Goal: Task Accomplishment & Management: Use online tool/utility

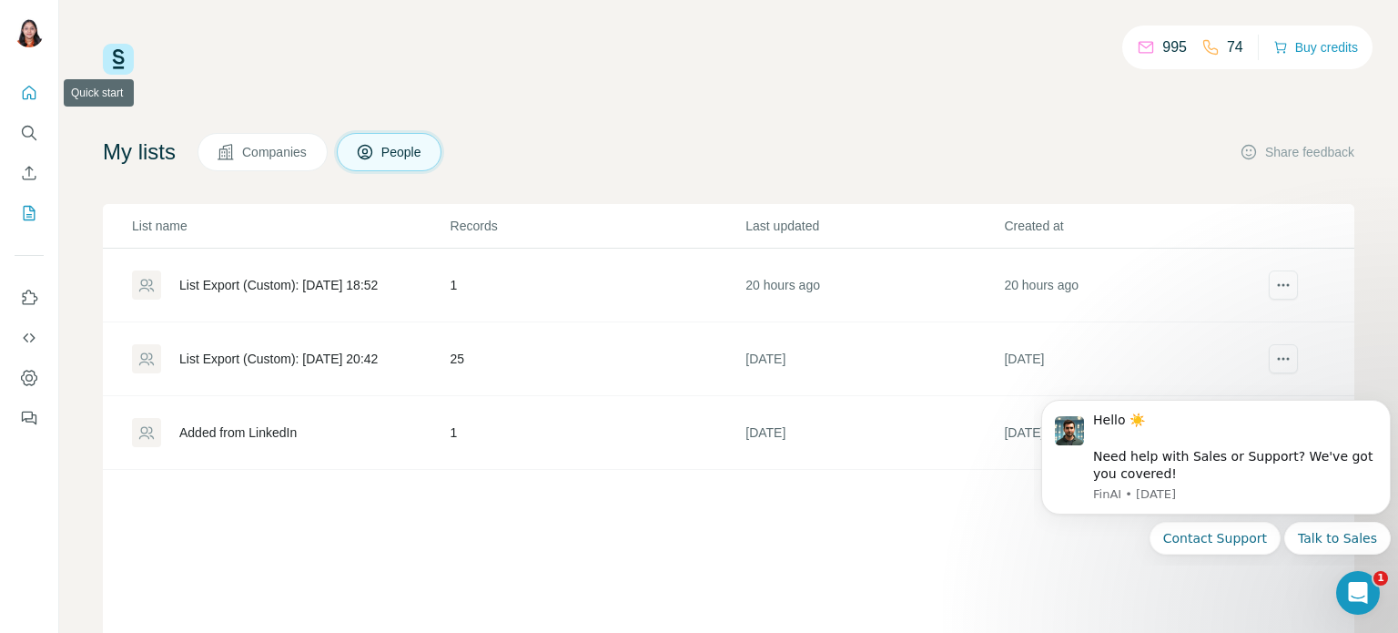
click at [24, 92] on icon "Quick start" at bounding box center [29, 93] width 18 height 18
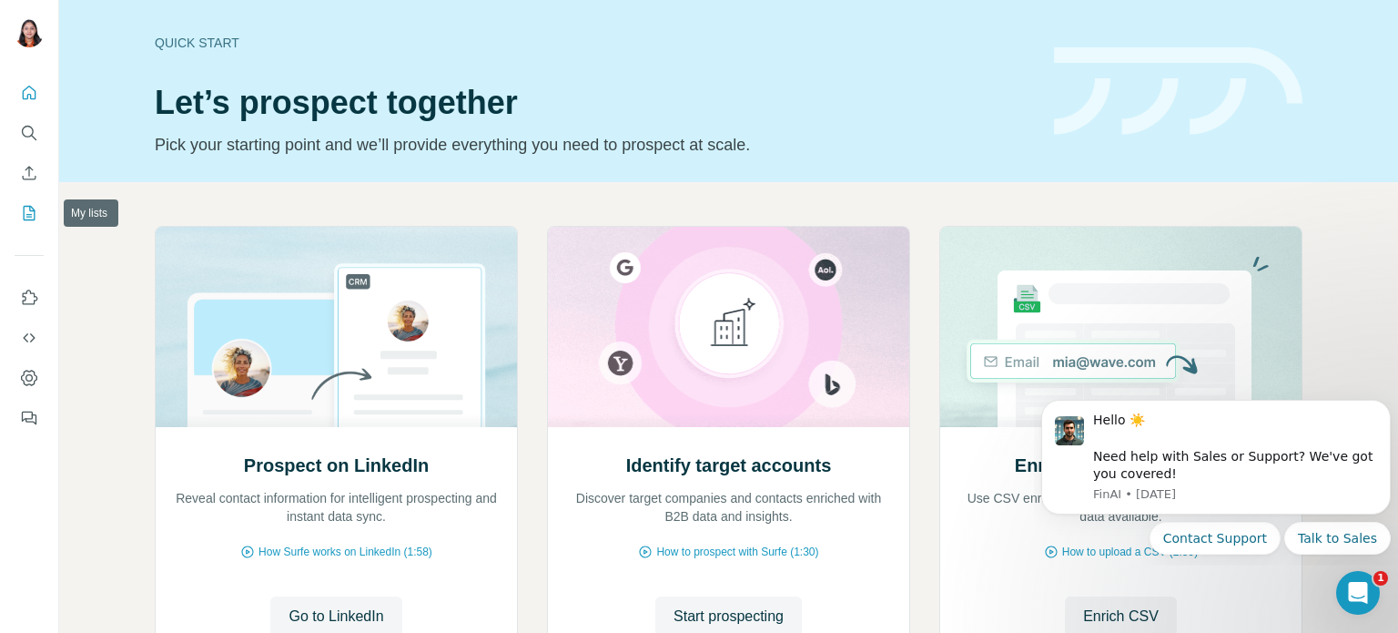
click at [22, 217] on icon "My lists" at bounding box center [29, 213] width 18 height 18
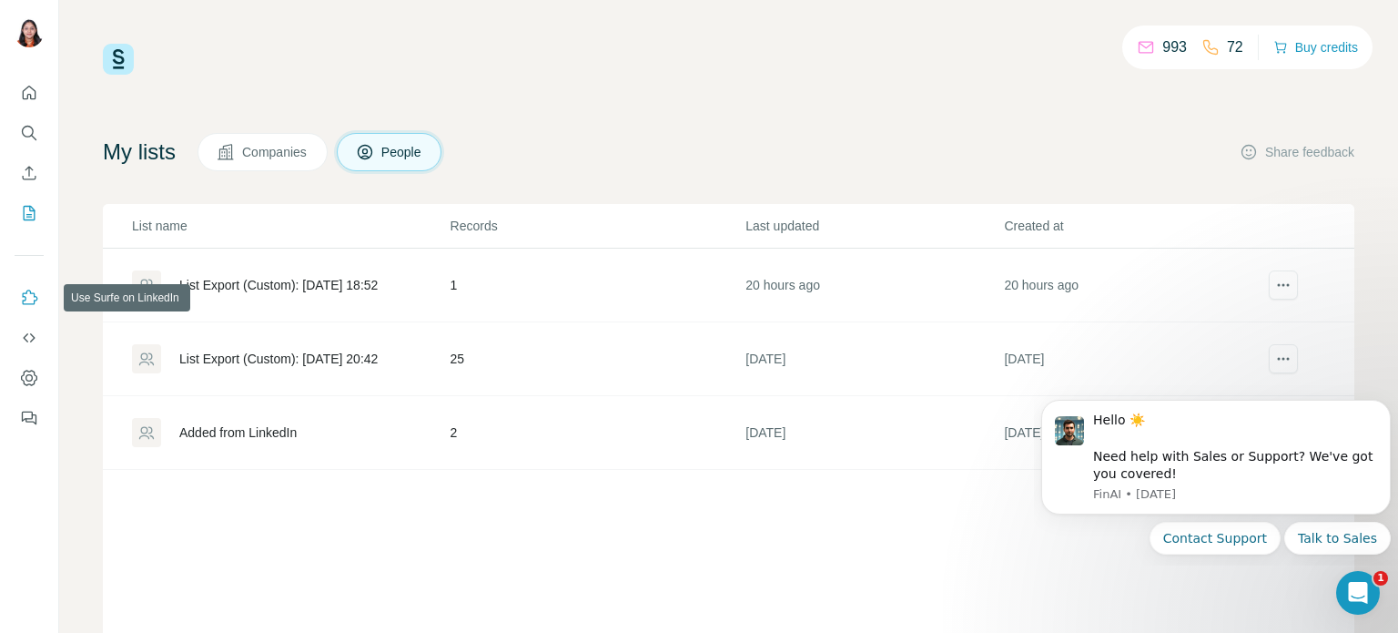
click at [20, 301] on icon "Use Surfe on LinkedIn" at bounding box center [29, 298] width 18 height 18
click at [25, 367] on button "Dashboard" at bounding box center [29, 377] width 29 height 33
click at [763, 120] on div "993 72 Buy credits My lists Companies People Share feedback List name Records L…" at bounding box center [729, 370] width 1252 height 652
click at [1343, 592] on icon "Open Intercom Messenger" at bounding box center [1356, 590] width 30 height 30
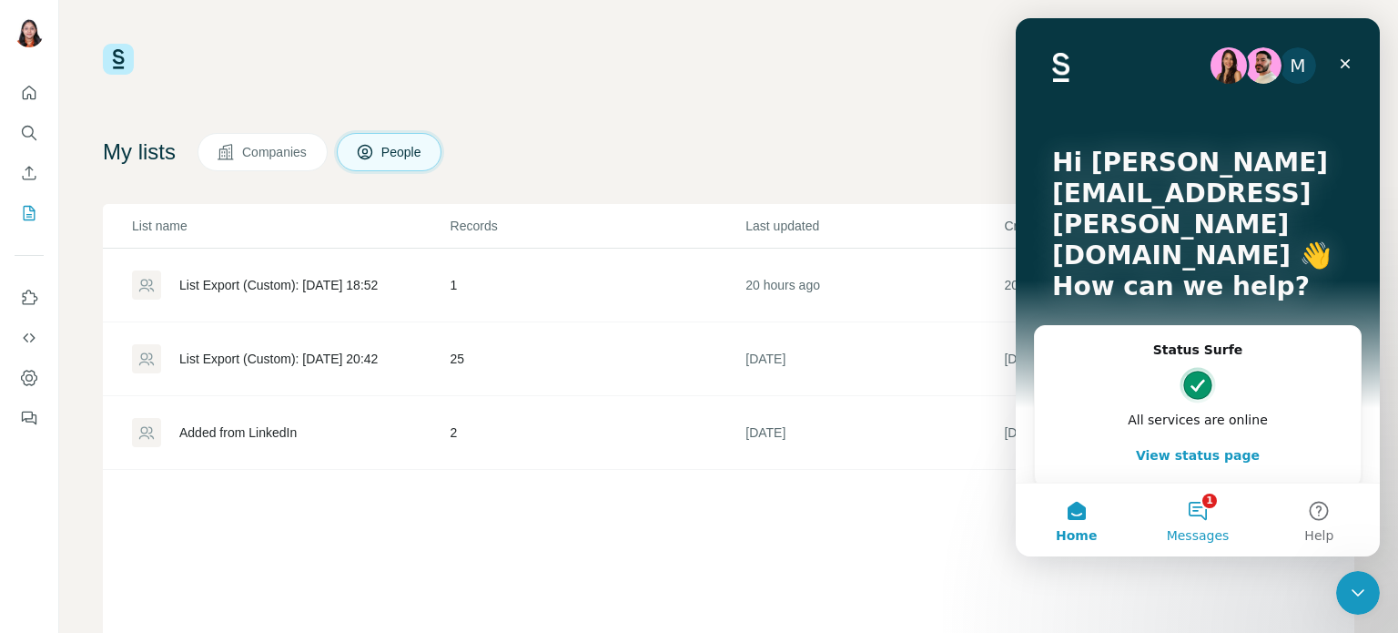
click at [1205, 507] on button "1 Messages" at bounding box center [1197, 519] width 121 height 73
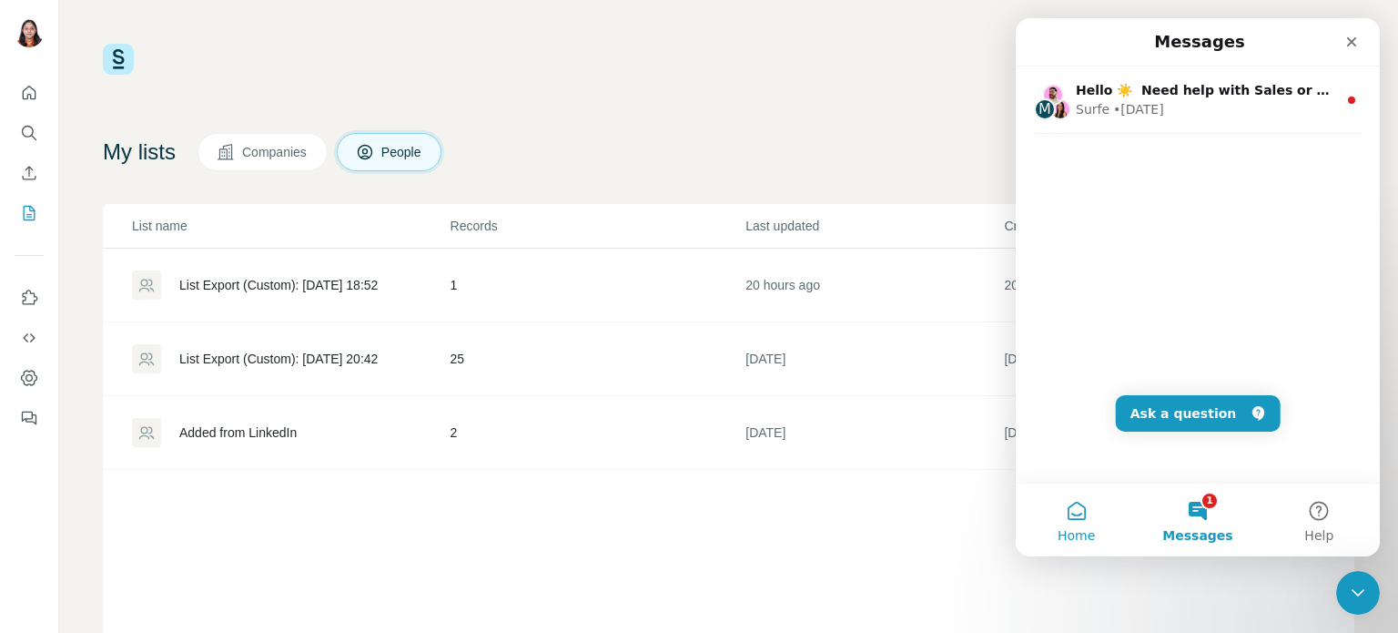
click at [1056, 526] on button "Home" at bounding box center [1076, 519] width 121 height 73
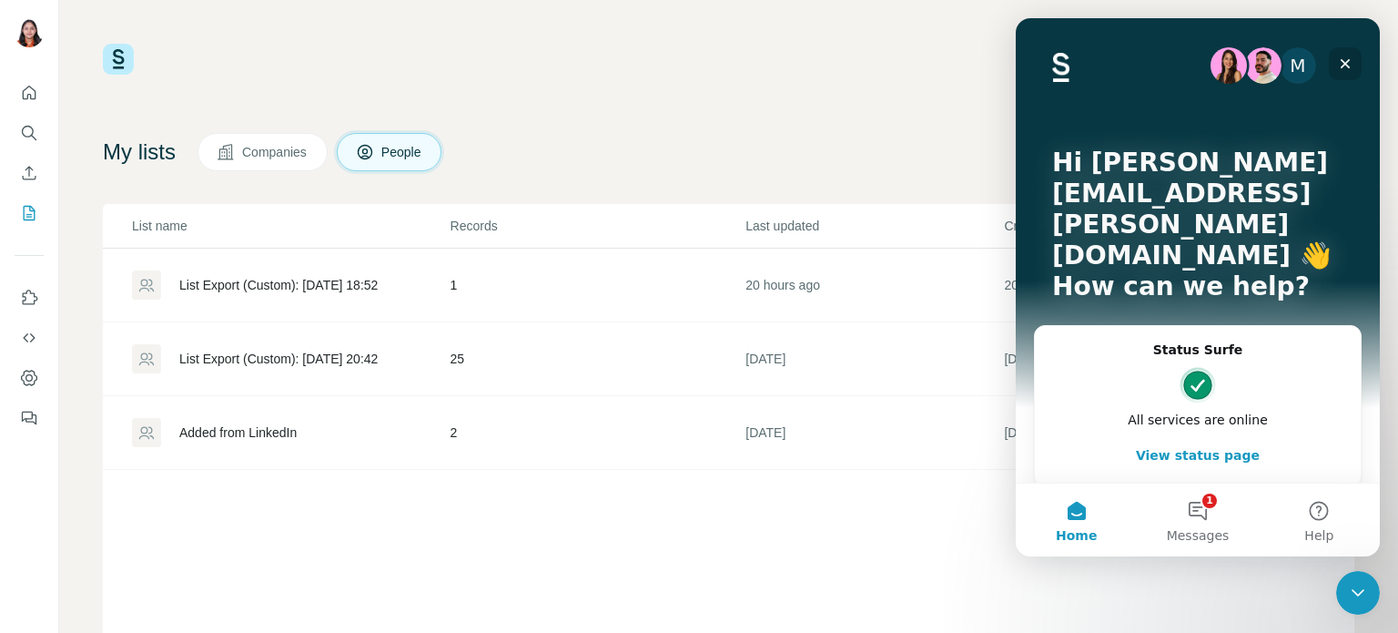
click at [1346, 61] on icon "Close" at bounding box center [1345, 63] width 15 height 15
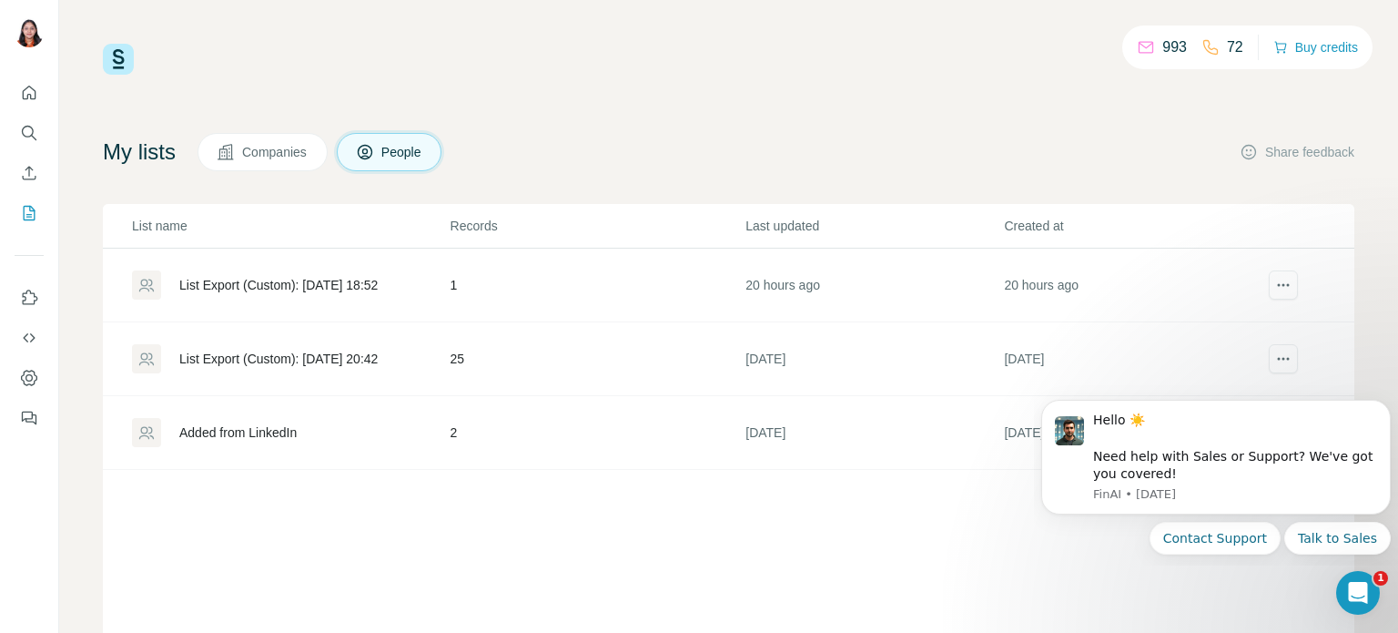
click at [874, 97] on div "993 72 Buy credits My lists Companies People Share feedback List name Records L…" at bounding box center [729, 370] width 1252 height 652
click at [1169, 48] on p "993" at bounding box center [1175, 47] width 25 height 22
click at [961, 66] on div "993 72 Buy credits" at bounding box center [729, 59] width 1252 height 31
click at [328, 282] on div "List Export (Custom): [DATE] 18:52" at bounding box center [278, 285] width 198 height 18
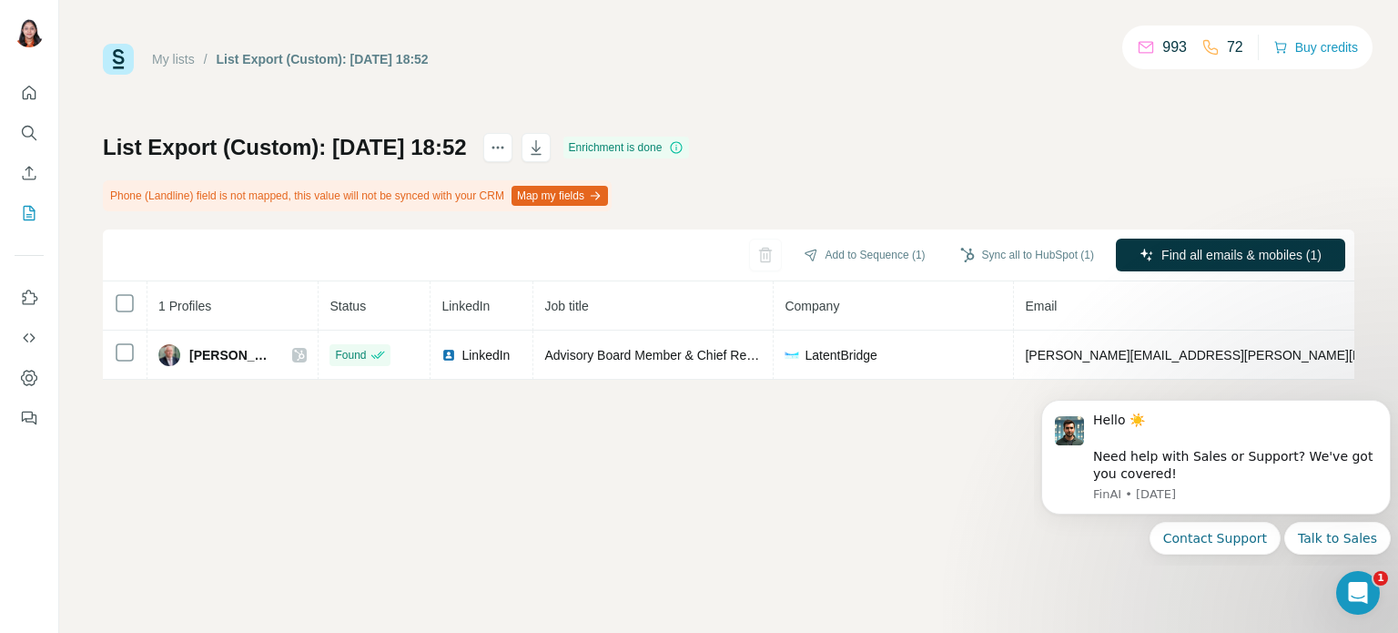
click at [175, 60] on link "My lists" at bounding box center [173, 59] width 43 height 15
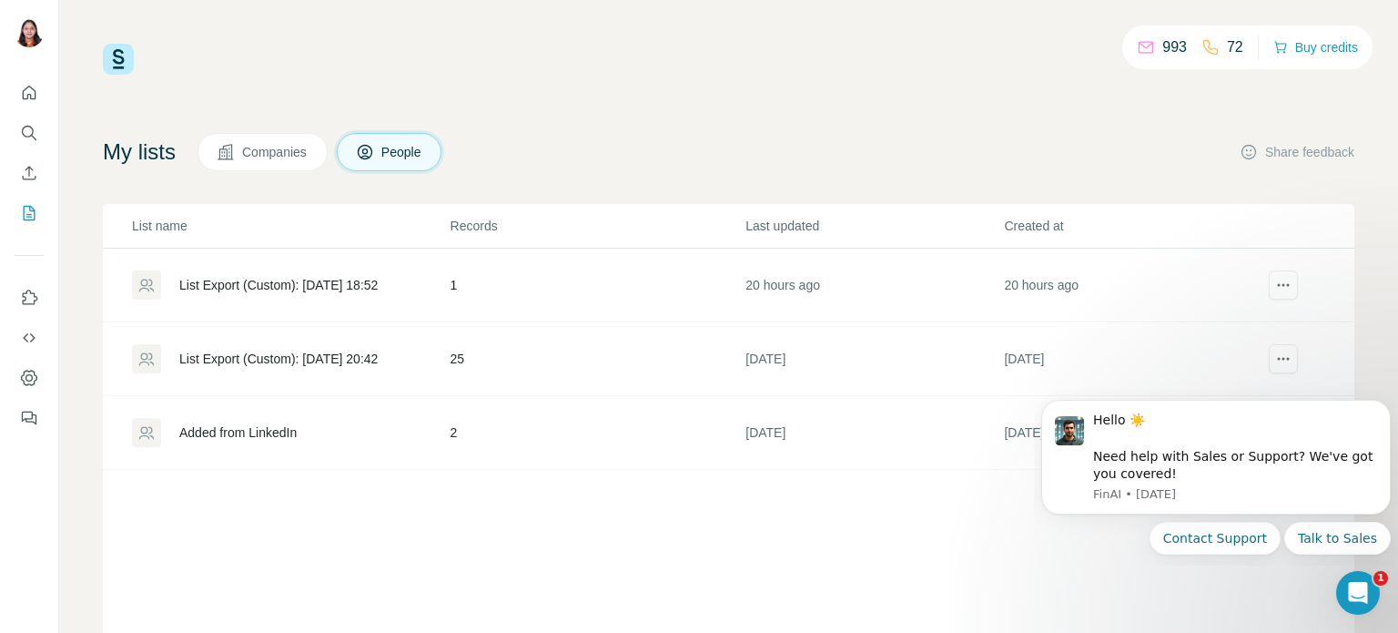
click at [277, 356] on div "List Export (Custom): [DATE] 20:42" at bounding box center [278, 359] width 198 height 18
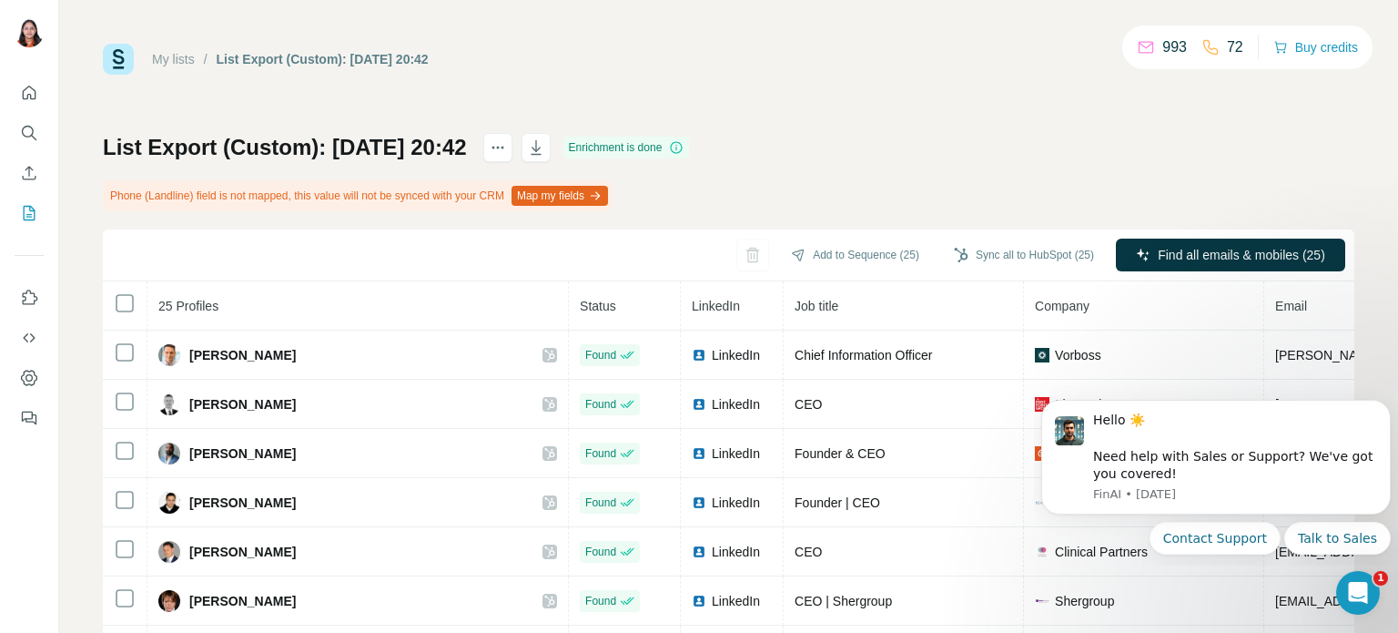
click at [198, 63] on ul "My lists / List Export (Custom): [DATE] 20:42" at bounding box center [290, 59] width 277 height 18
click at [185, 63] on link "My lists" at bounding box center [173, 59] width 43 height 15
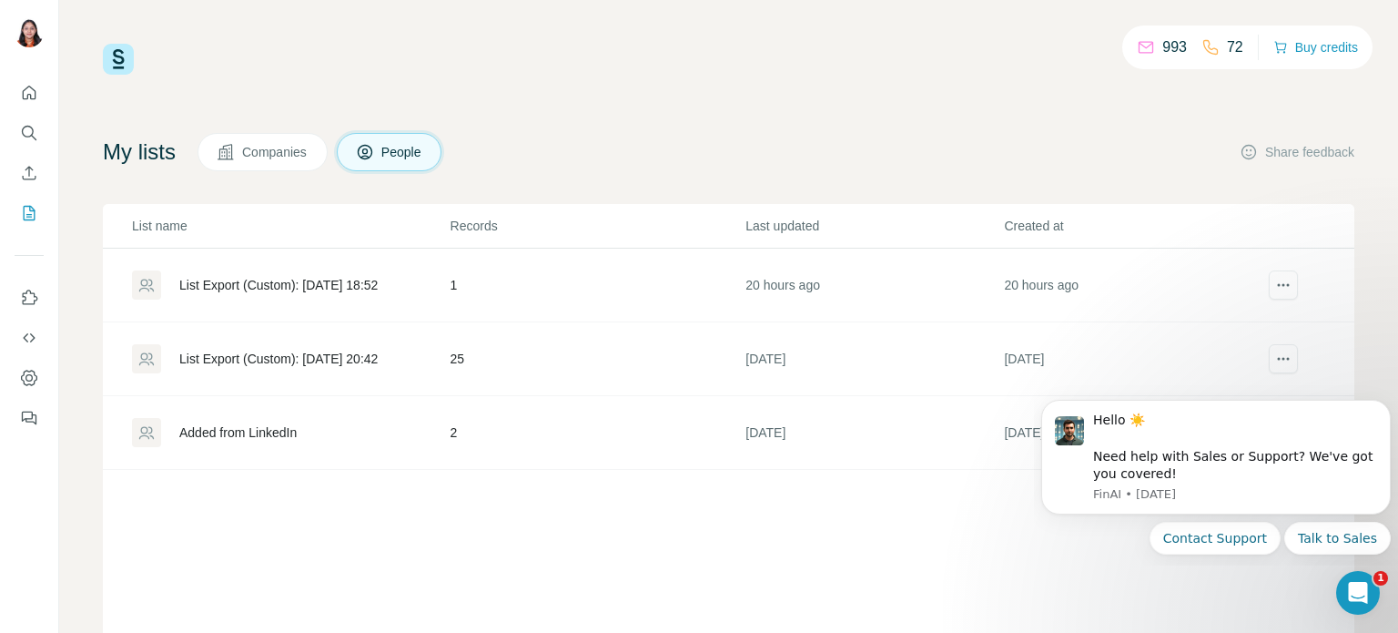
click at [267, 430] on div "Added from LinkedIn" at bounding box center [237, 432] width 117 height 18
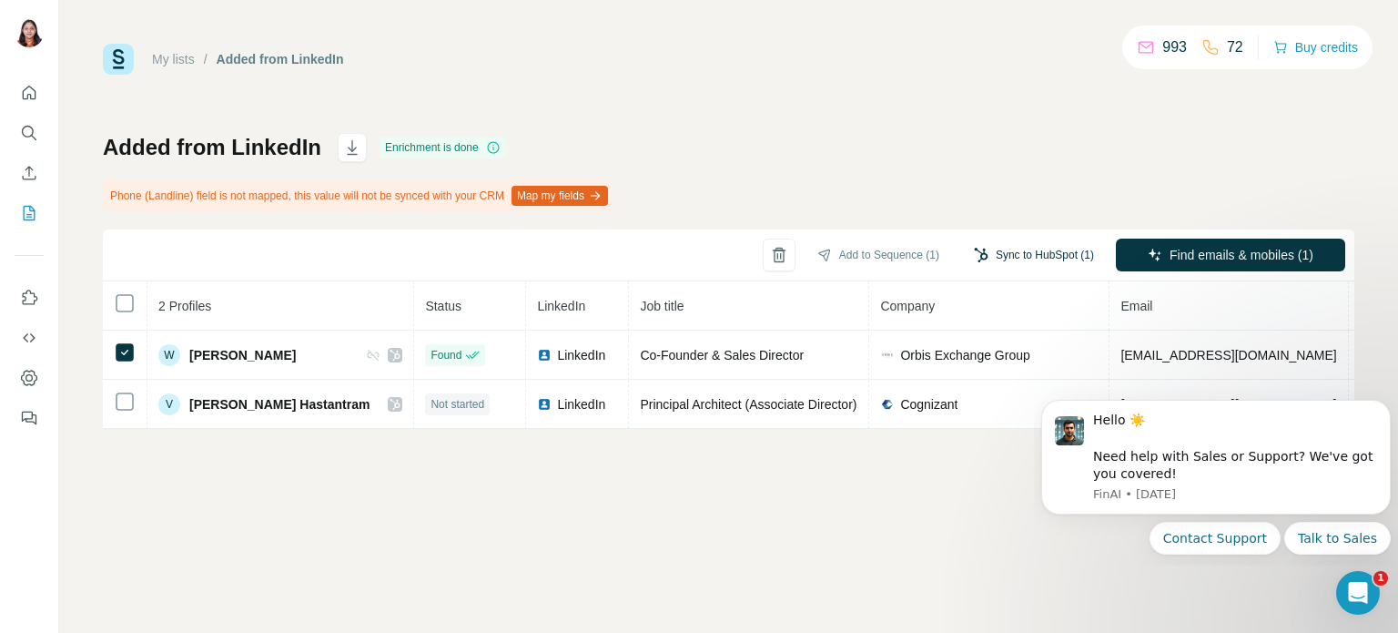
click at [1003, 249] on button "Sync to HubSpot (1)" at bounding box center [1034, 254] width 146 height 27
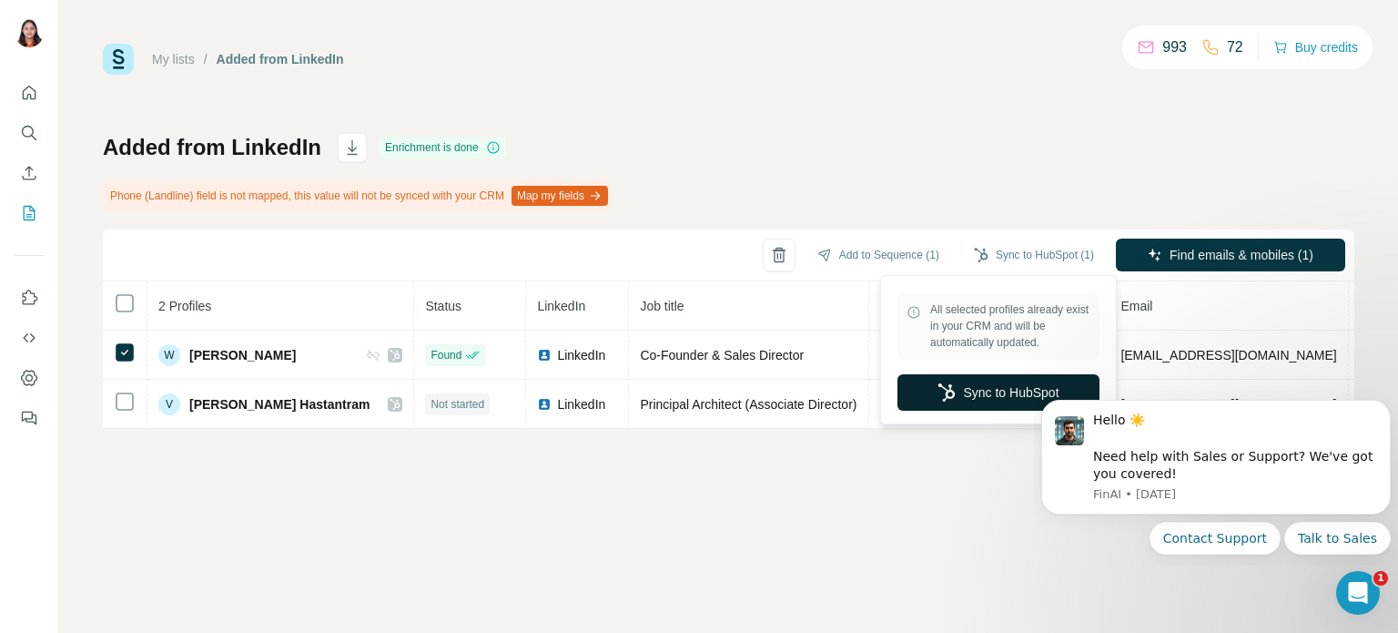
click at [997, 394] on button "Sync to HubSpot" at bounding box center [999, 392] width 202 height 36
